Goal: Transaction & Acquisition: Book appointment/travel/reservation

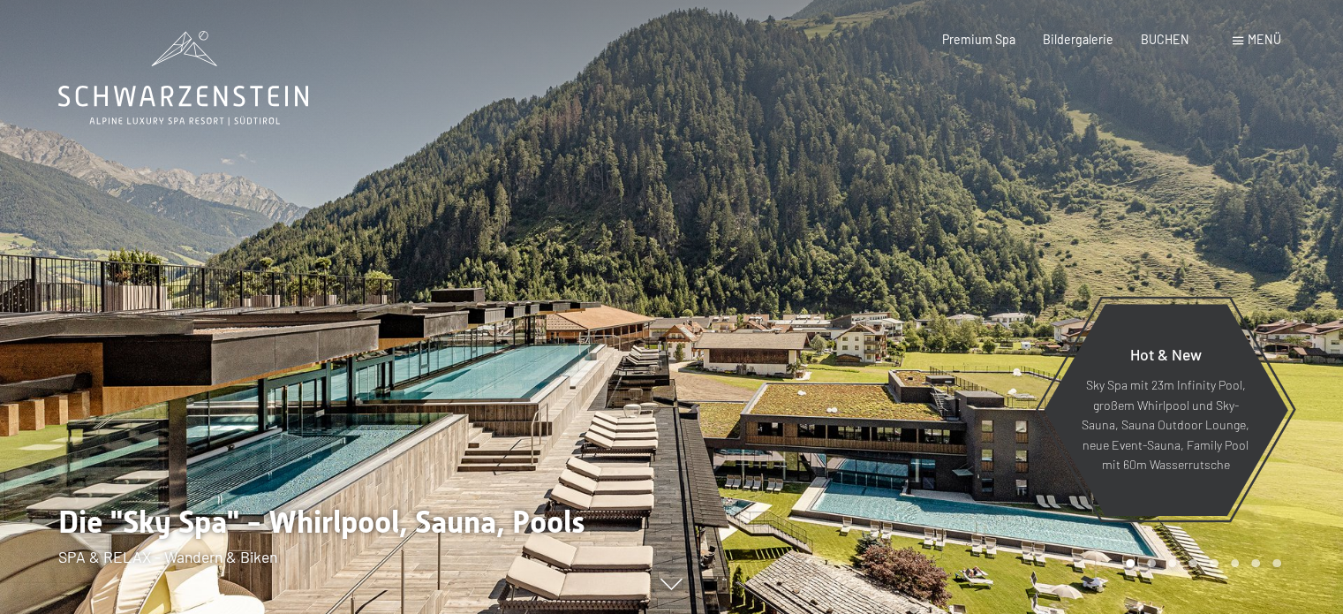
click at [1245, 36] on div "Menü" at bounding box center [1257, 40] width 49 height 18
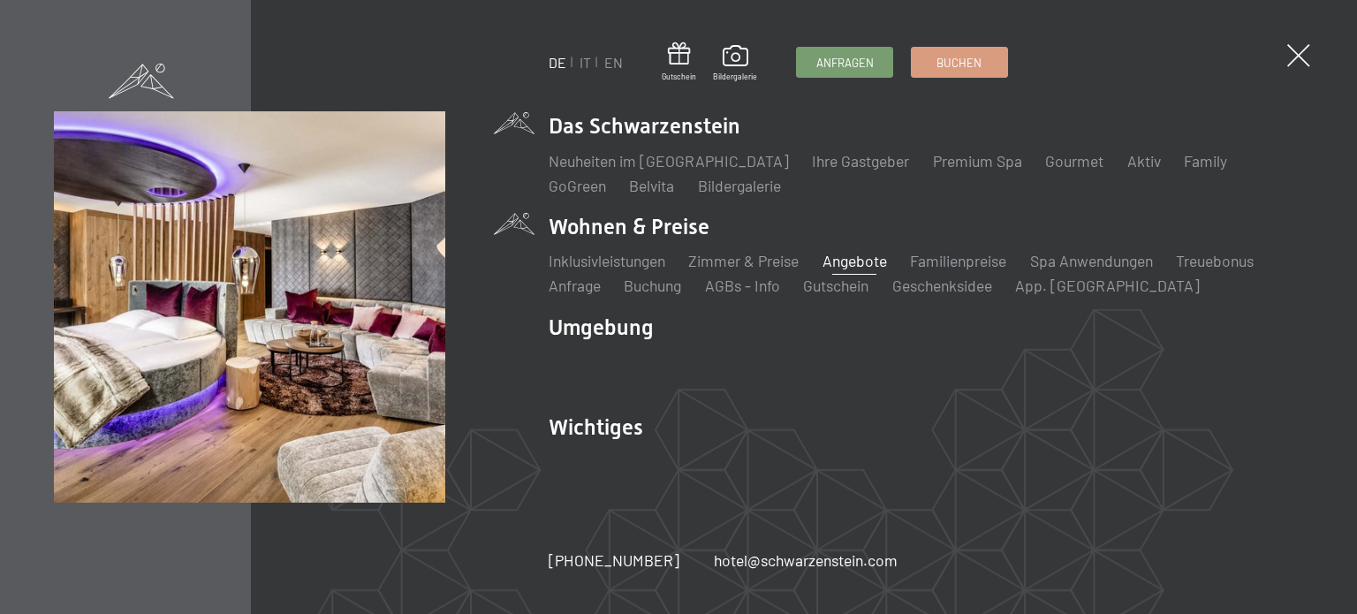
click at [844, 261] on link "Angebote" at bounding box center [854, 260] width 64 height 19
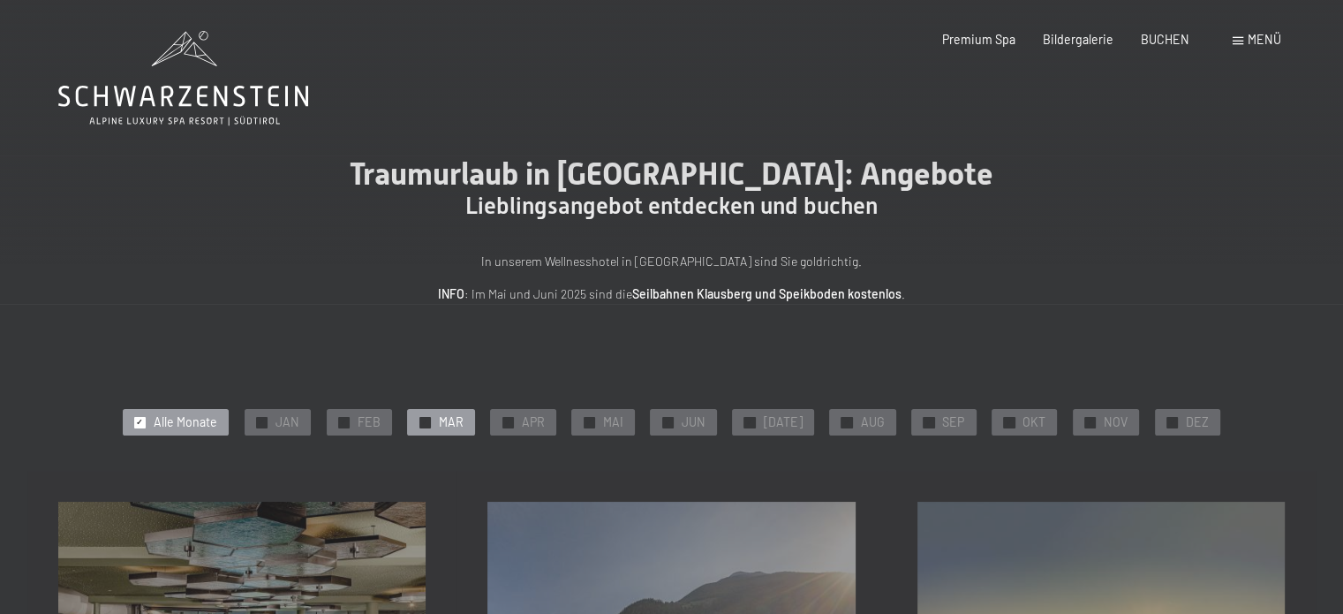
click at [428, 418] on span "✓" at bounding box center [424, 422] width 7 height 11
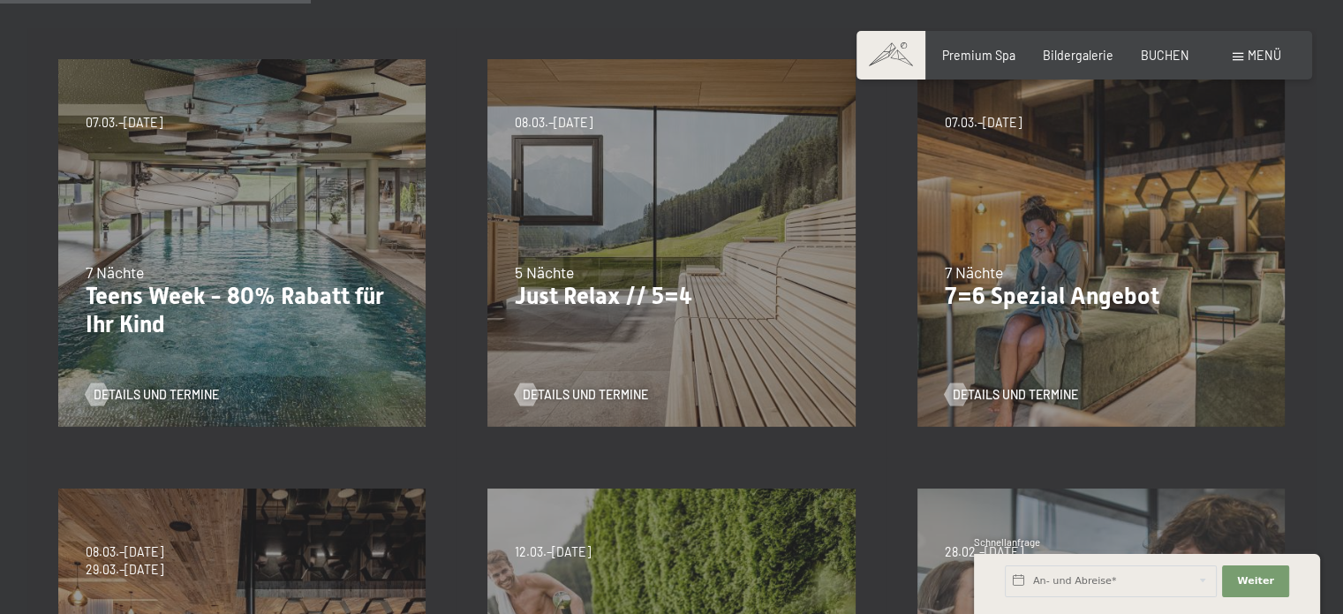
scroll to position [442, 0]
click at [564, 389] on span "Details und Termine" at bounding box center [603, 396] width 125 height 18
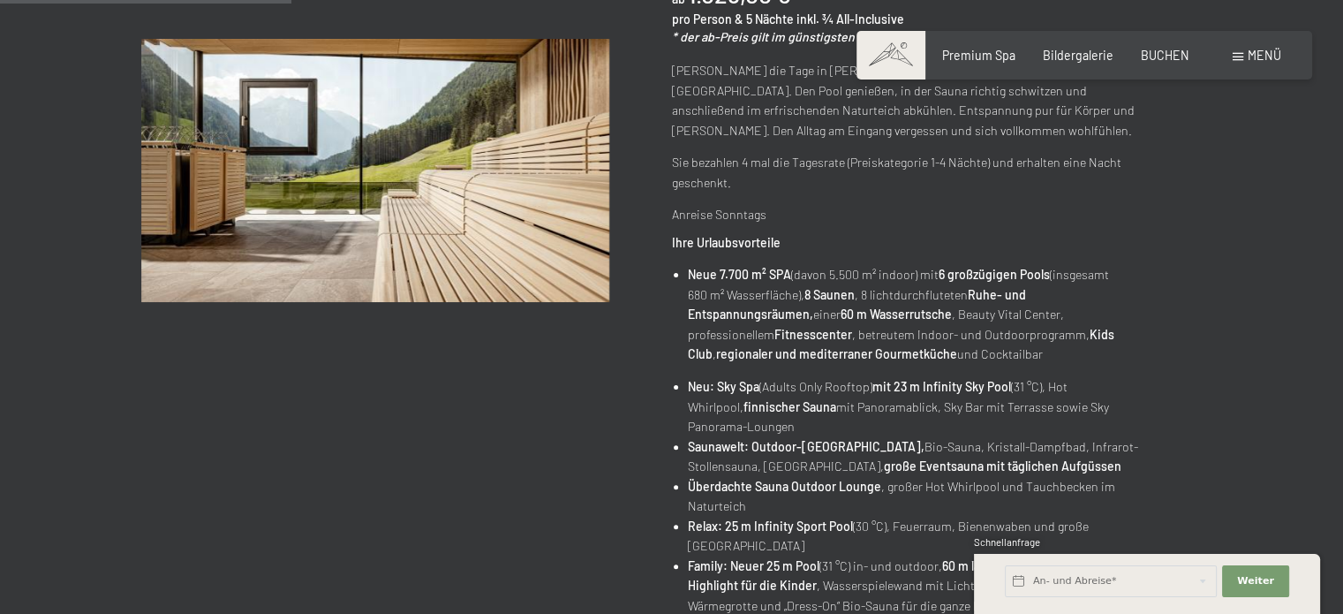
scroll to position [442, 0]
